Goal: Check status

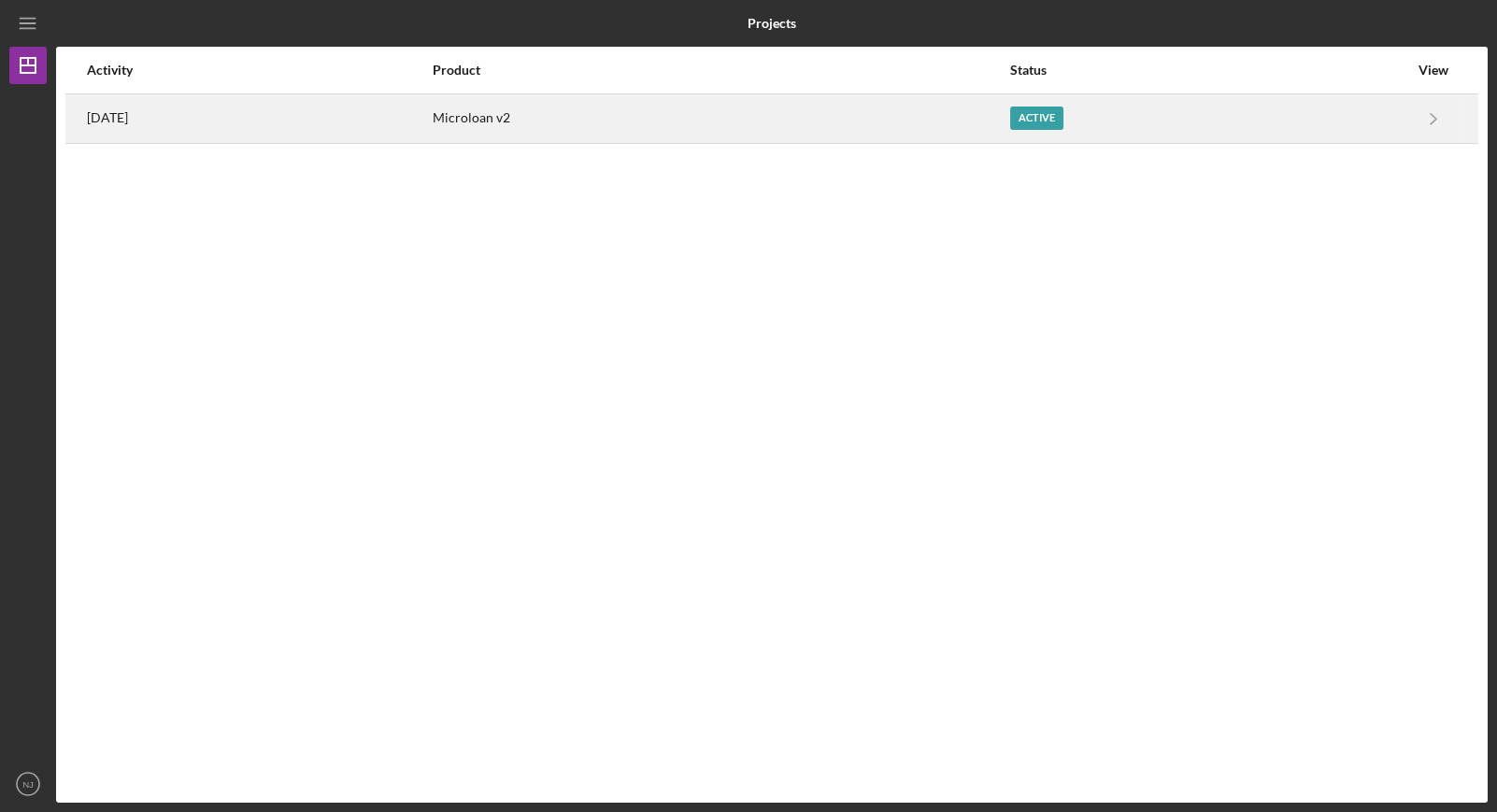
click at [934, 122] on div "Microloan v2" at bounding box center [720, 119] width 575 height 47
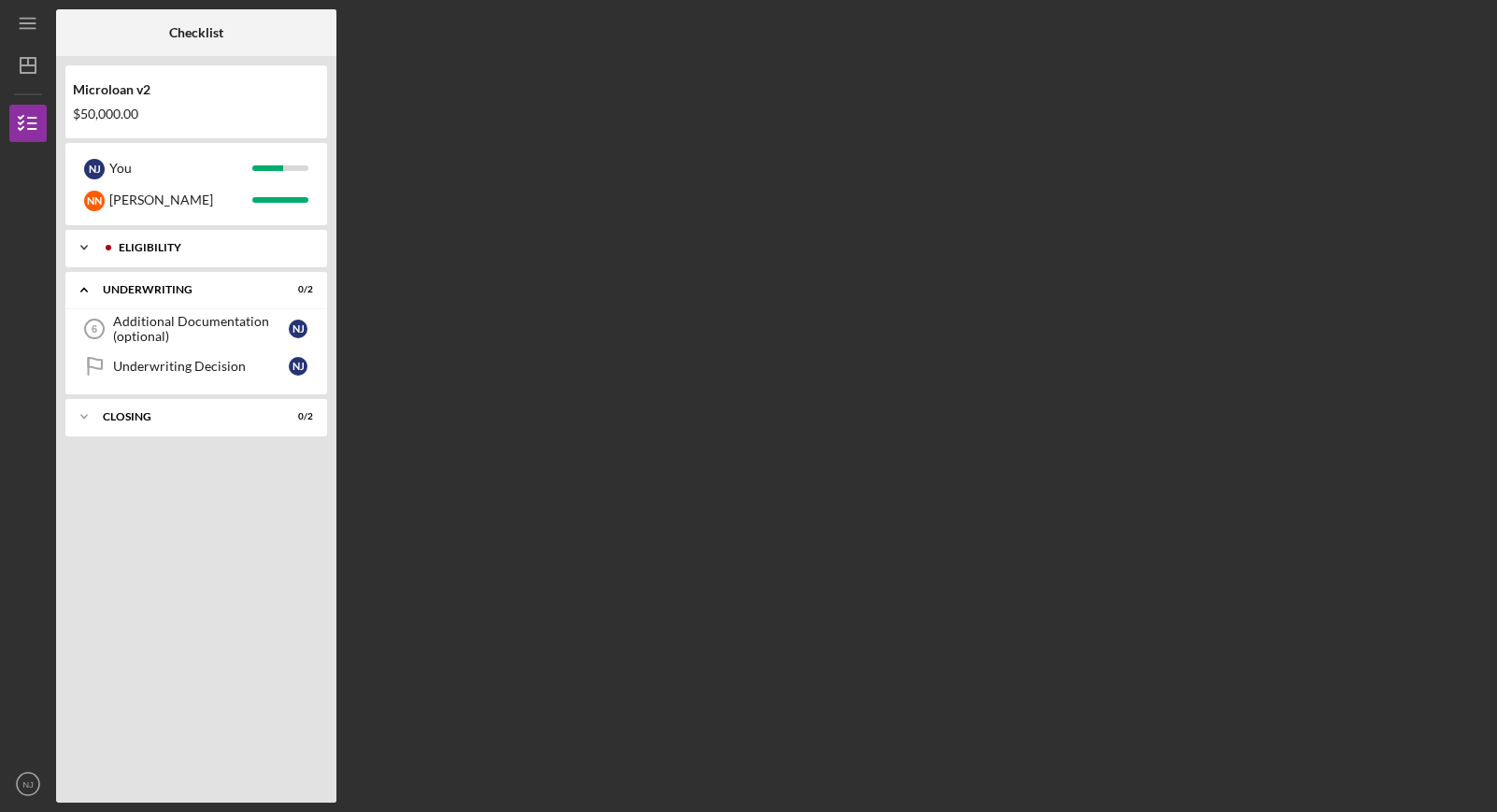
click at [206, 255] on div "Icon/Expander Eligibility 5 / 5" at bounding box center [196, 248] width 262 height 38
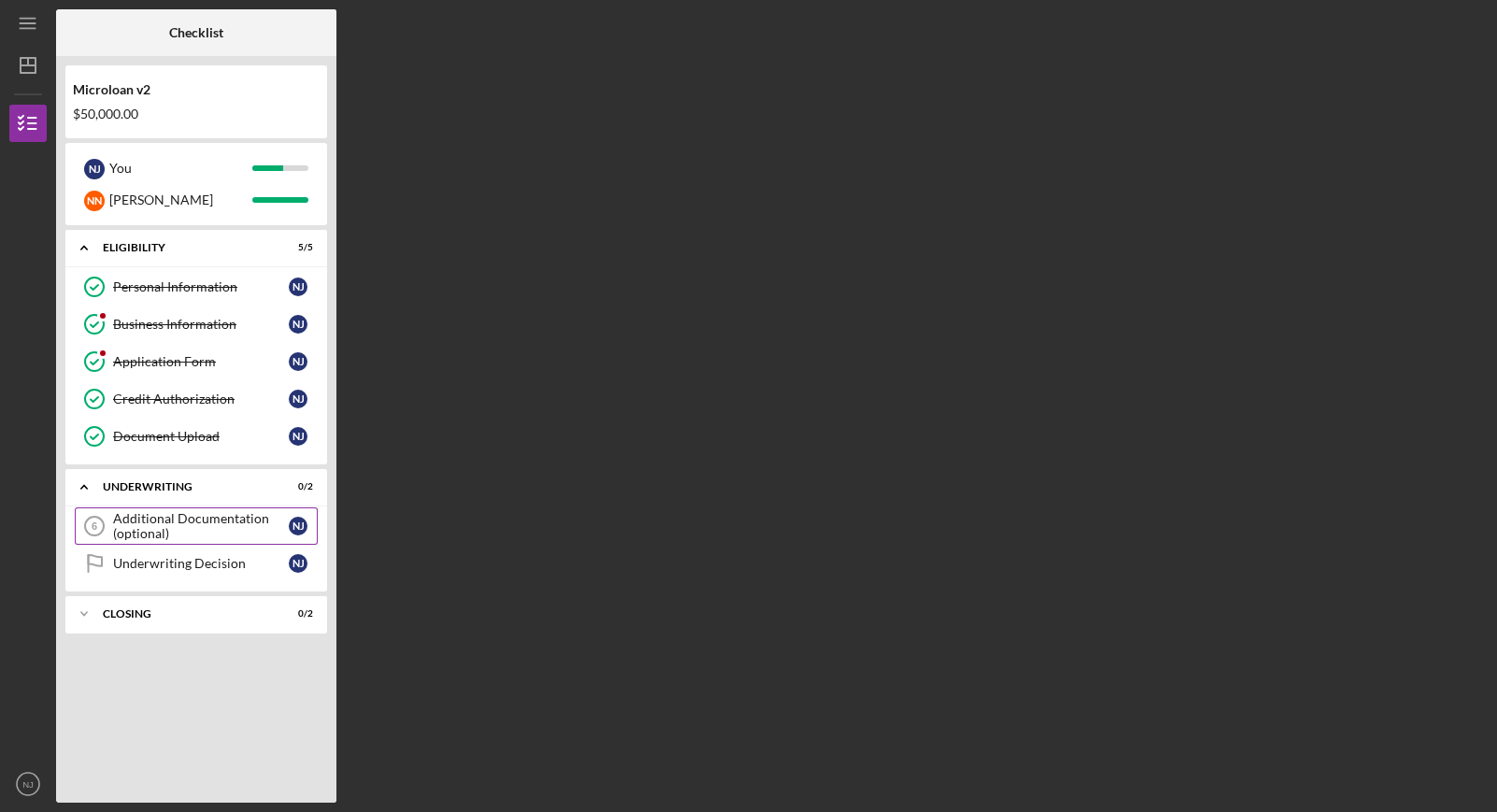
click at [217, 530] on div "Additional Documentation (optional)" at bounding box center [200, 526] width 176 height 30
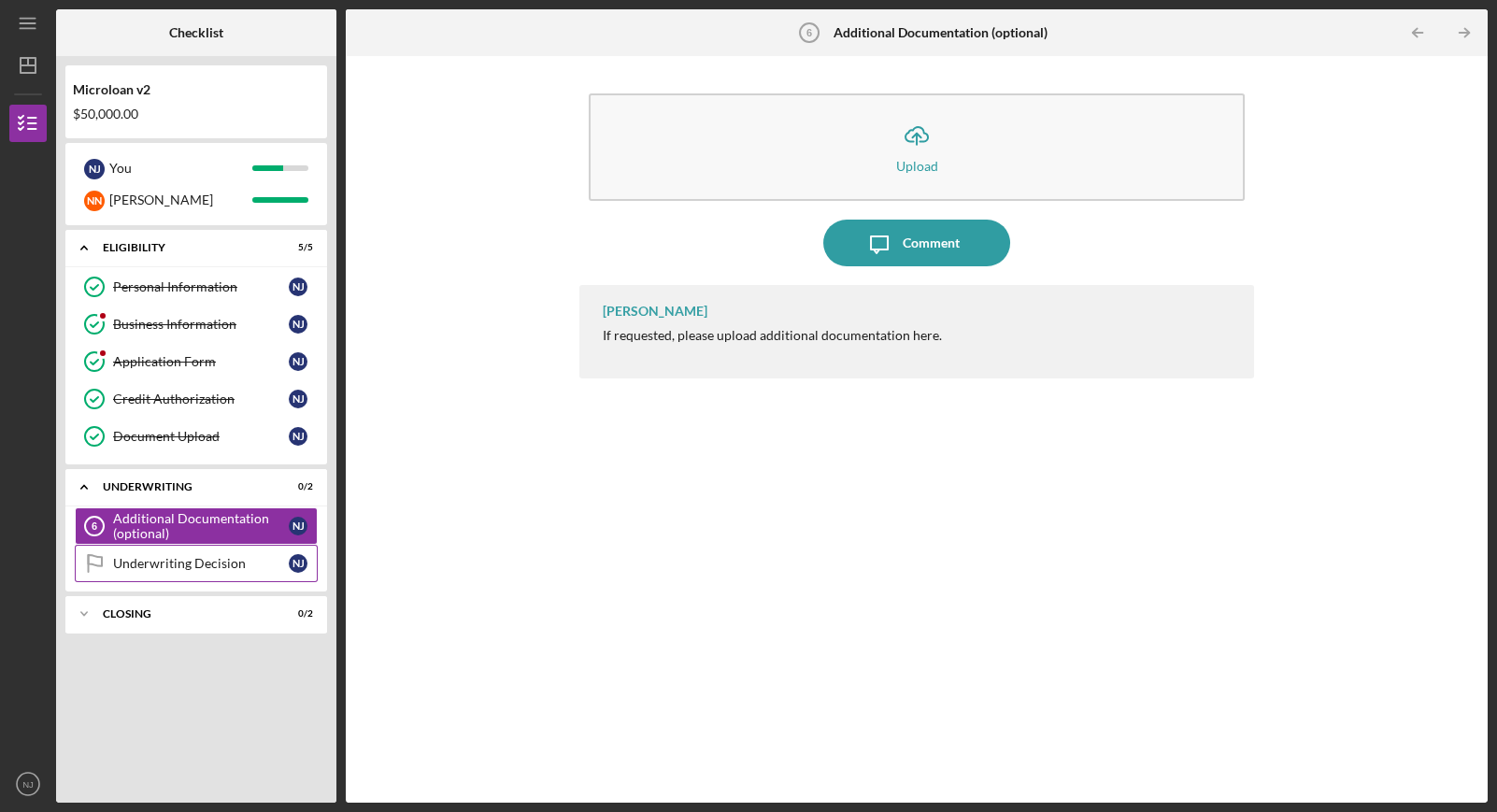
click at [193, 558] on div "Underwriting Decision" at bounding box center [200, 563] width 176 height 15
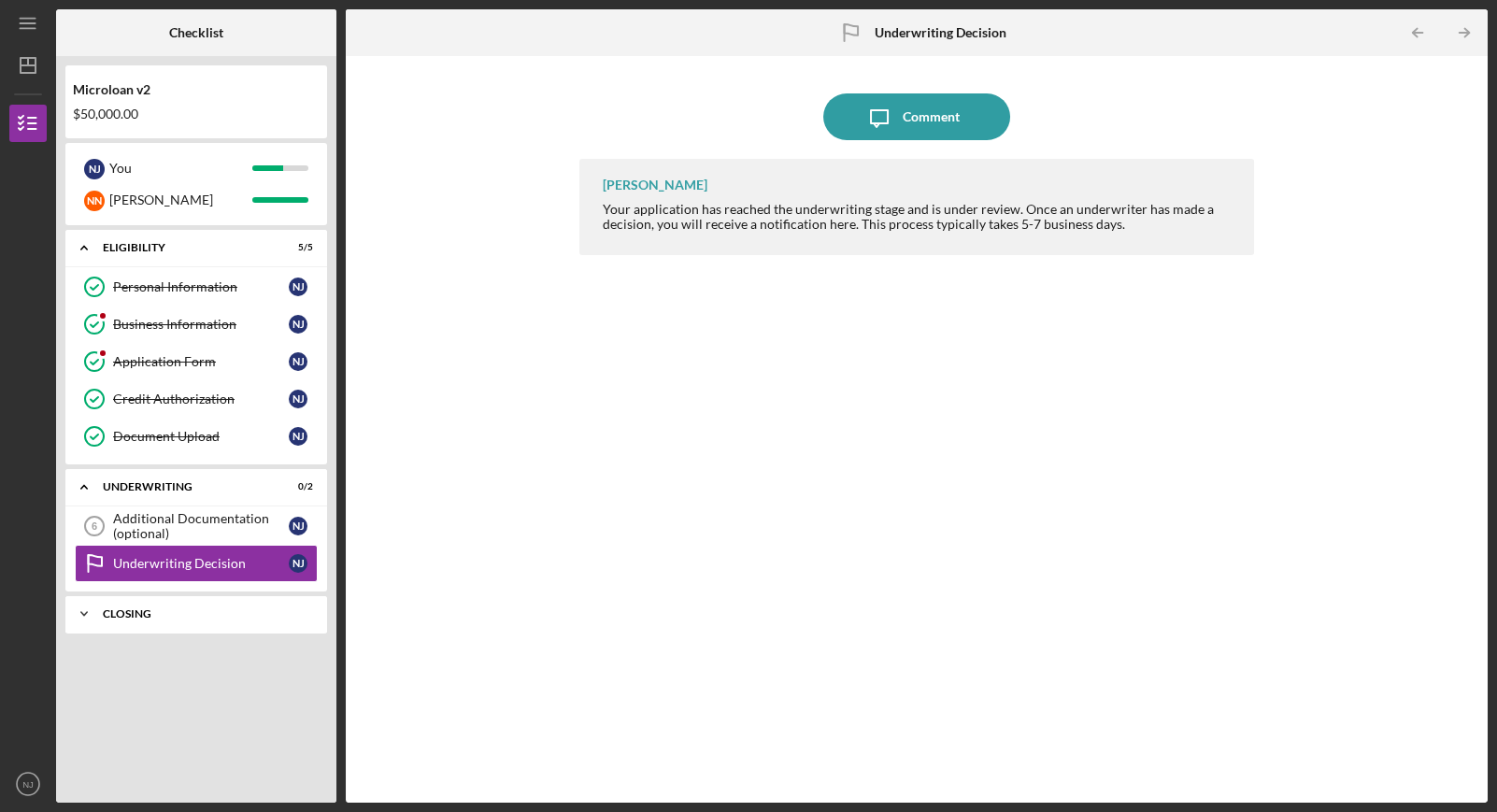
click at [184, 622] on div "Icon/Expander Closing 0 / 2" at bounding box center [196, 614] width 262 height 38
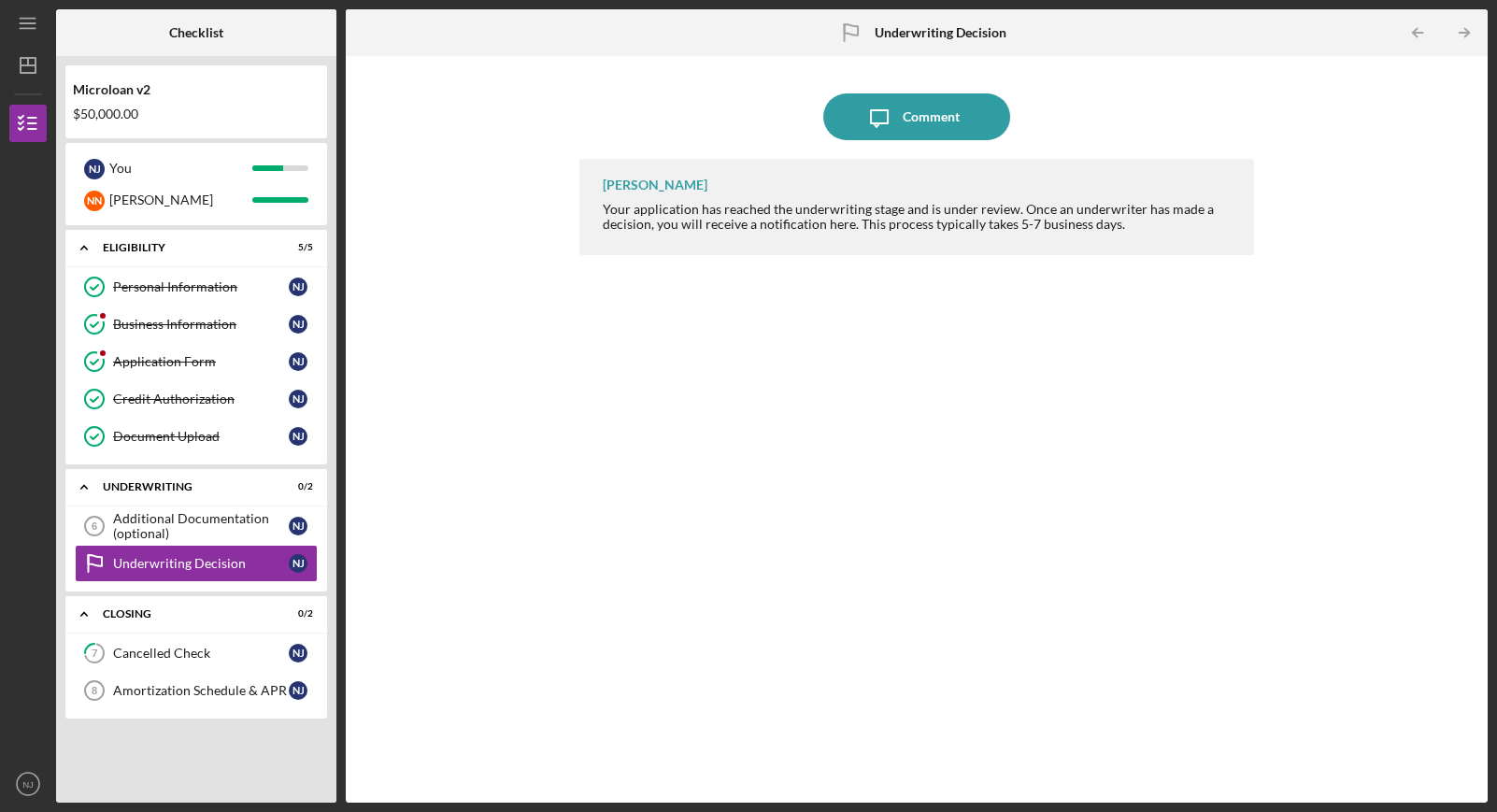
click at [1067, 221] on div "Your application has reached the underwriting stage and is under review. Once a…" at bounding box center [918, 217] width 632 height 30
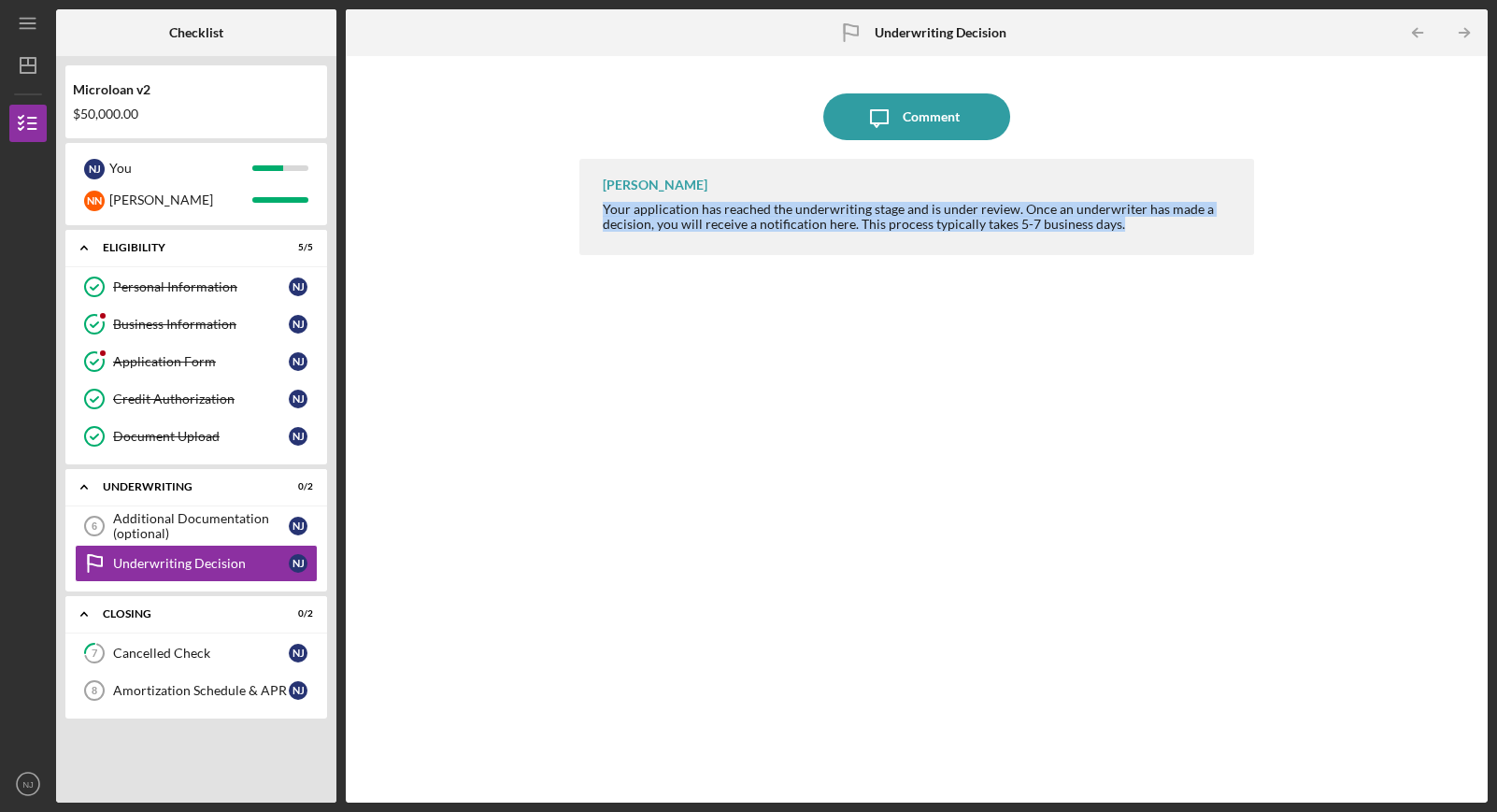
click at [1067, 221] on div "Your application has reached the underwriting stage and is under review. Once a…" at bounding box center [918, 217] width 632 height 30
click at [161, 696] on div "Amortization Schedule & APR" at bounding box center [200, 690] width 176 height 15
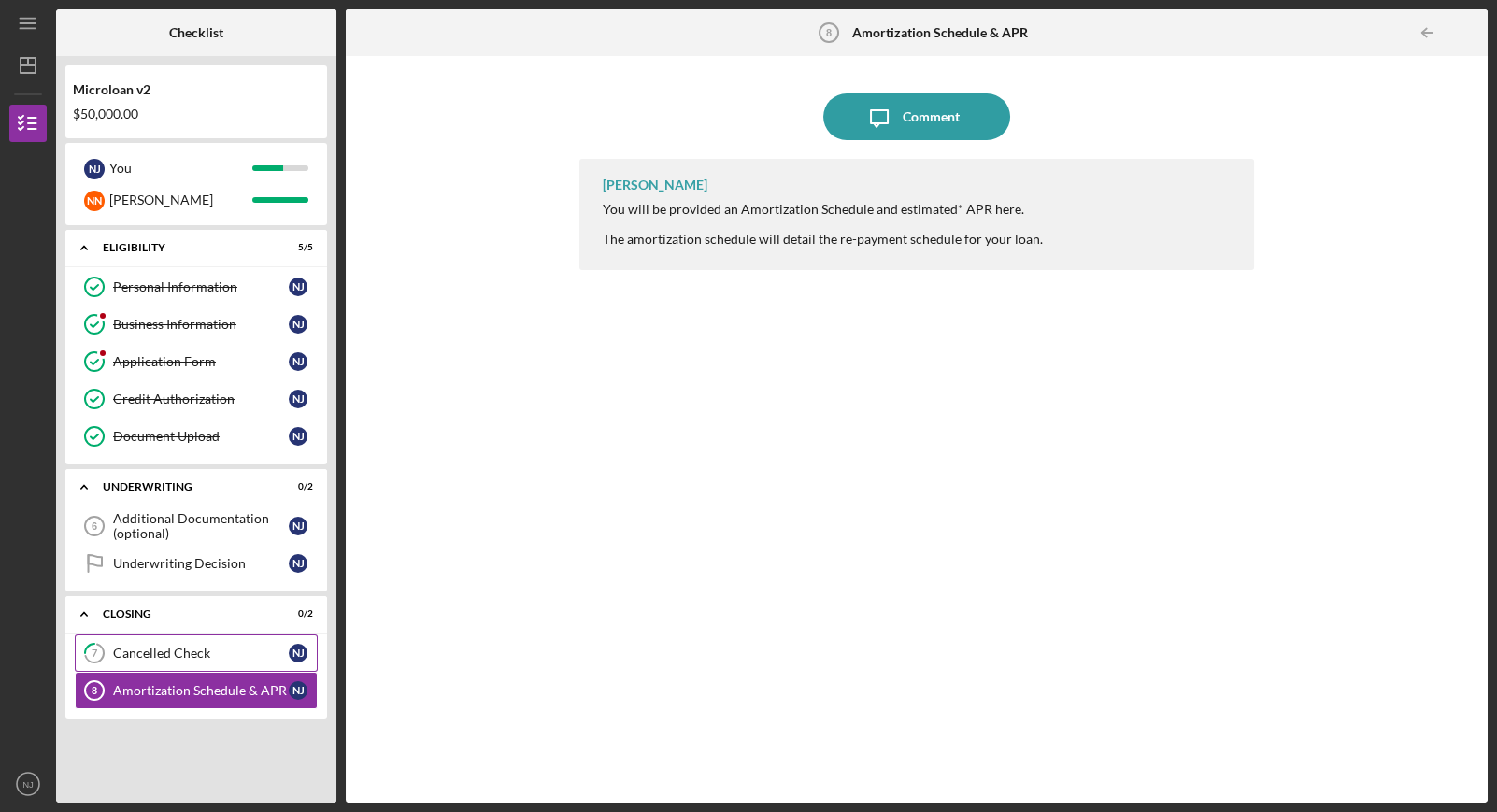
click at [168, 657] on div "Cancelled Check" at bounding box center [200, 653] width 176 height 15
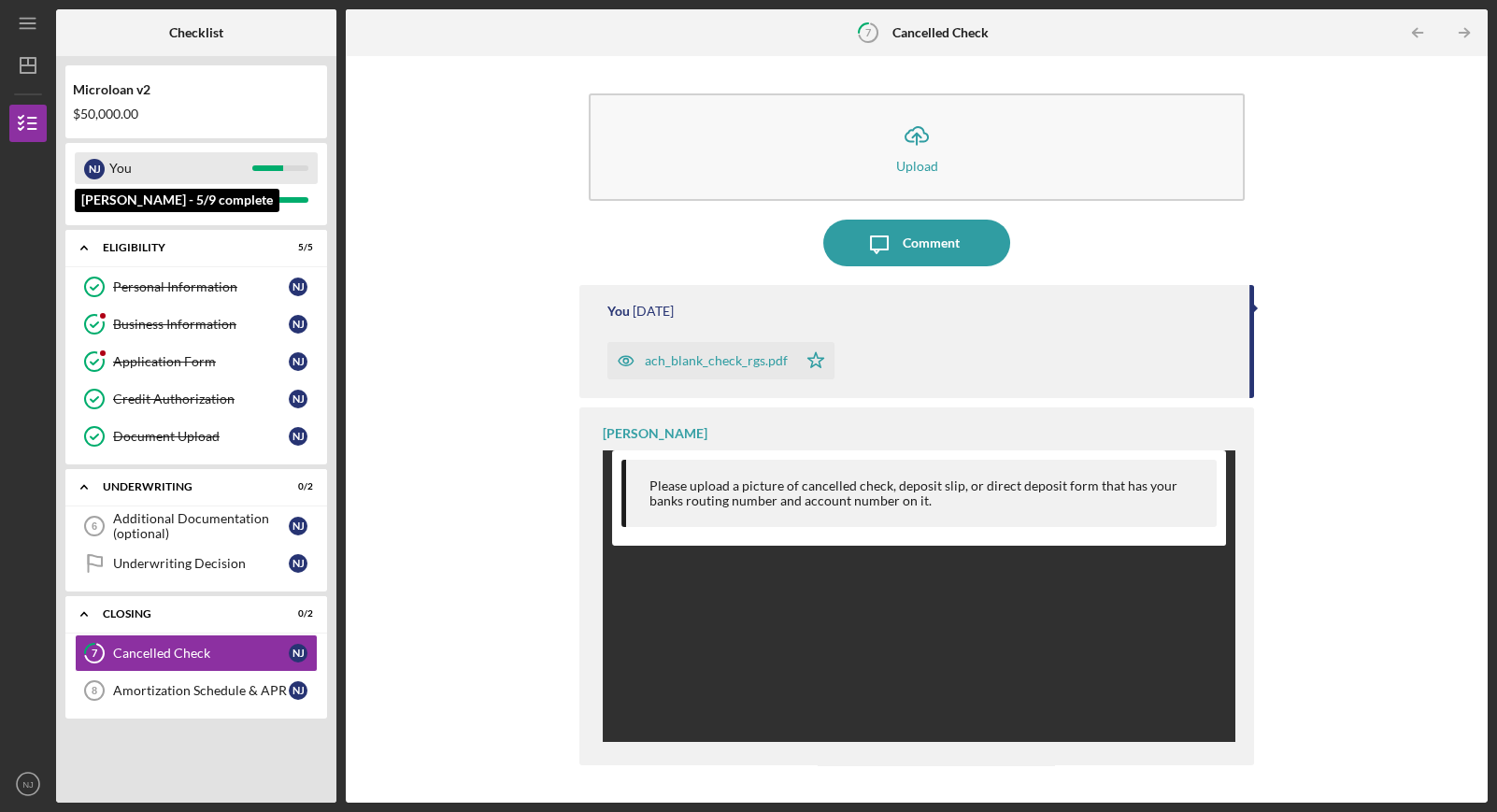
click at [151, 161] on div "You" at bounding box center [180, 168] width 143 height 32
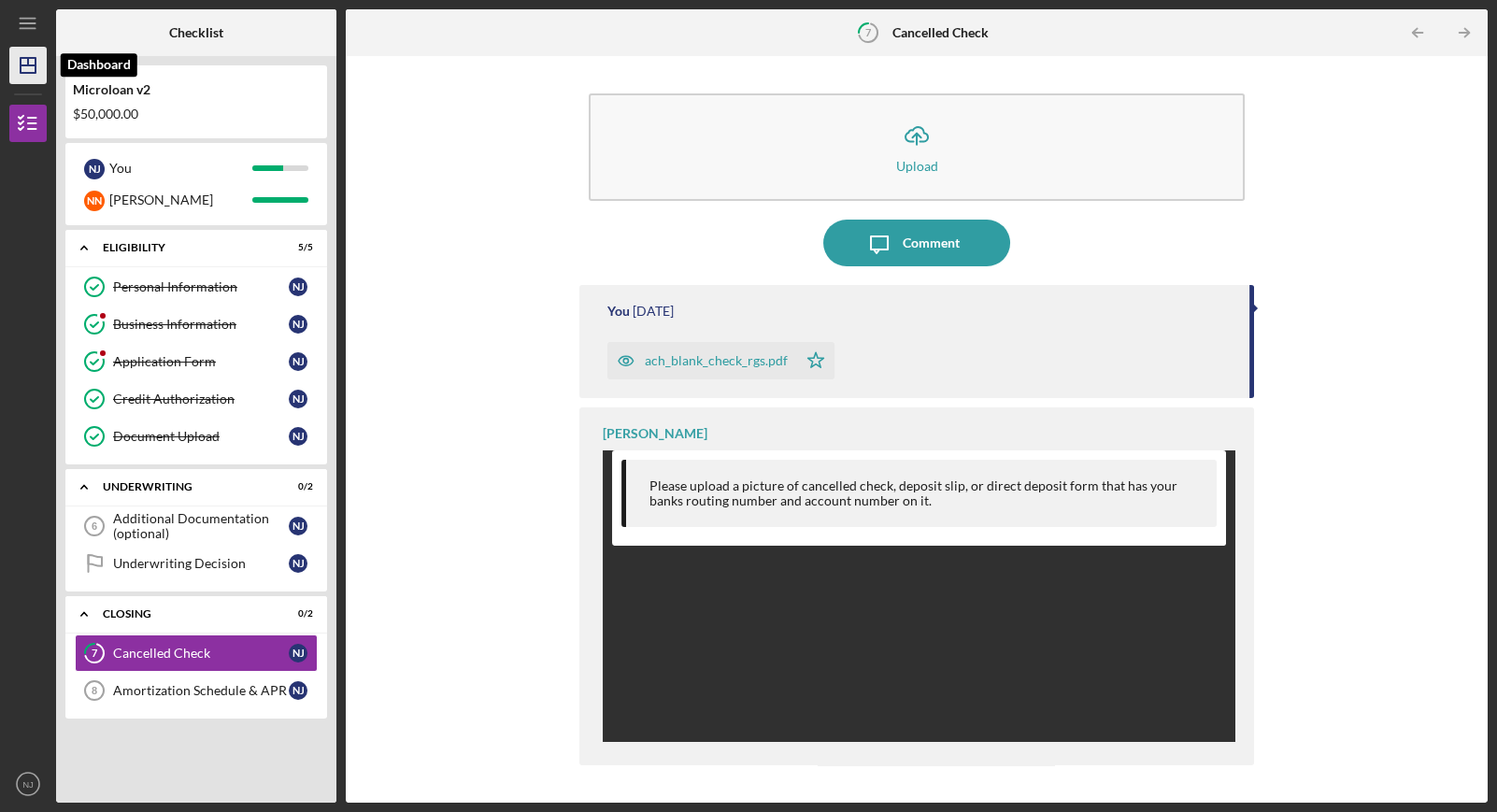
click at [35, 61] on polygon "button" at bounding box center [28, 66] width 15 height 15
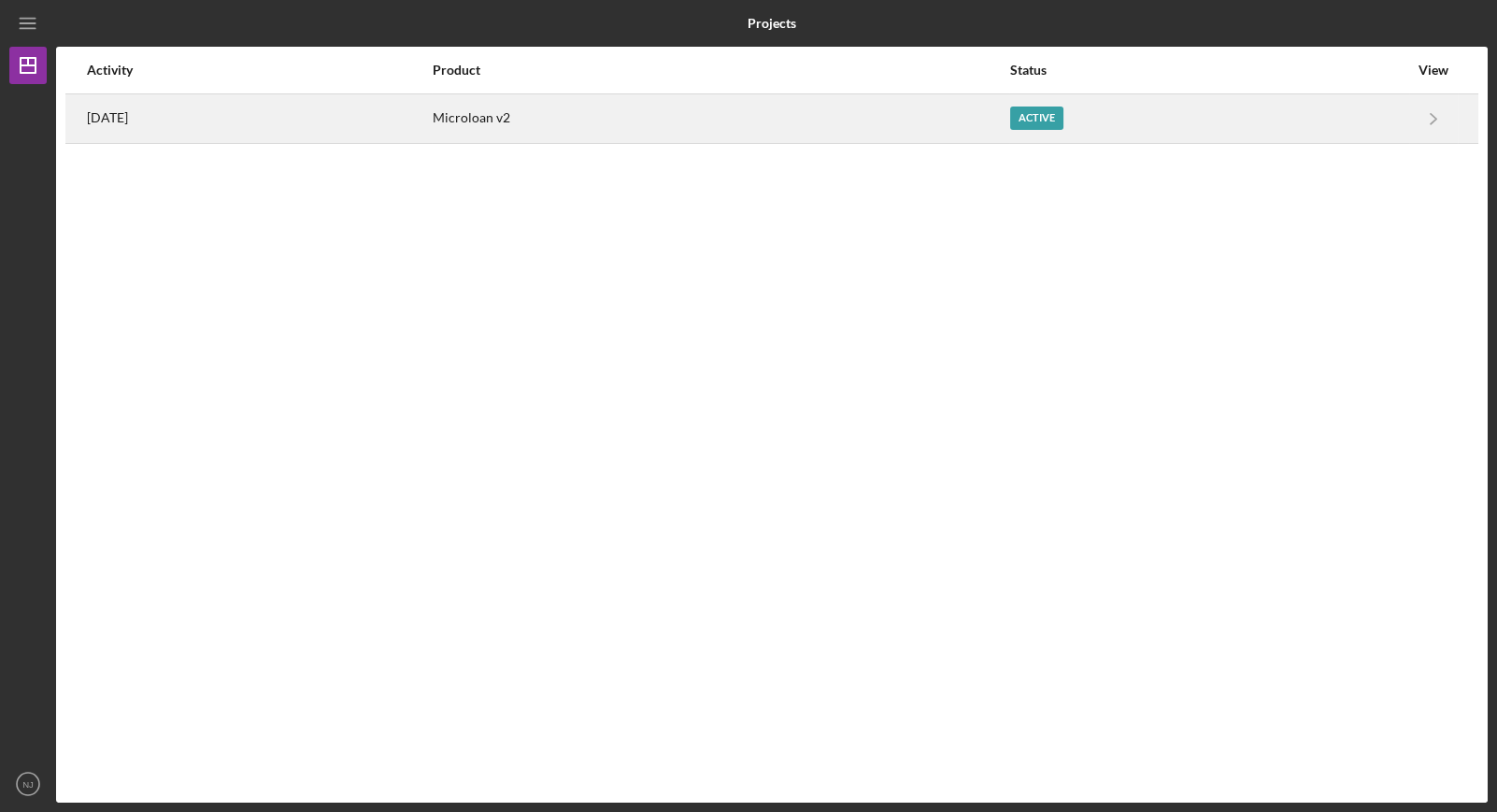
click at [571, 105] on div "Microloan v2" at bounding box center [720, 119] width 575 height 47
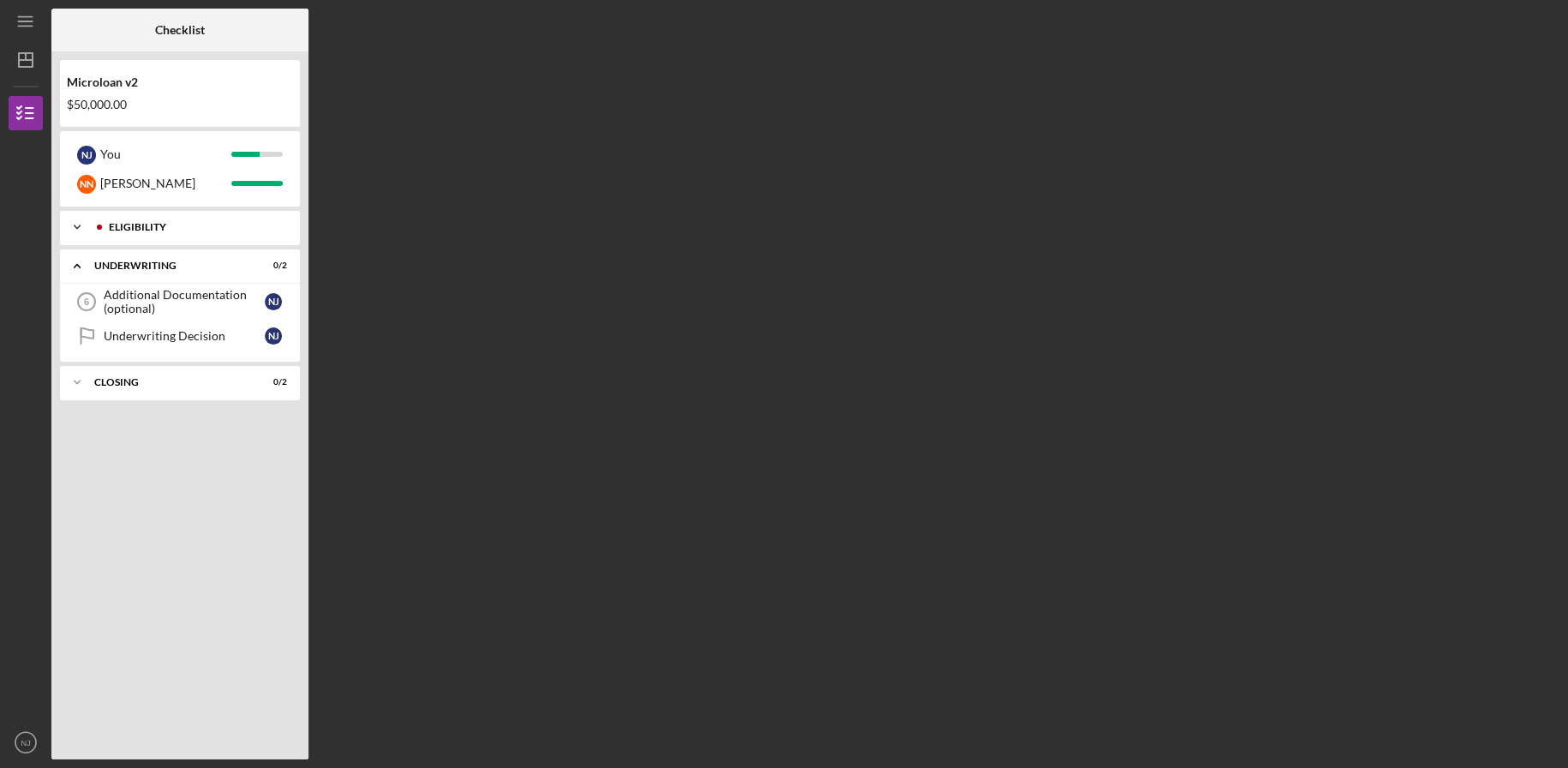
click at [249, 244] on div "Icon/Expander Eligibility 5 / 5" at bounding box center [180, 227] width 240 height 34
